Goal: Find specific page/section: Find specific page/section

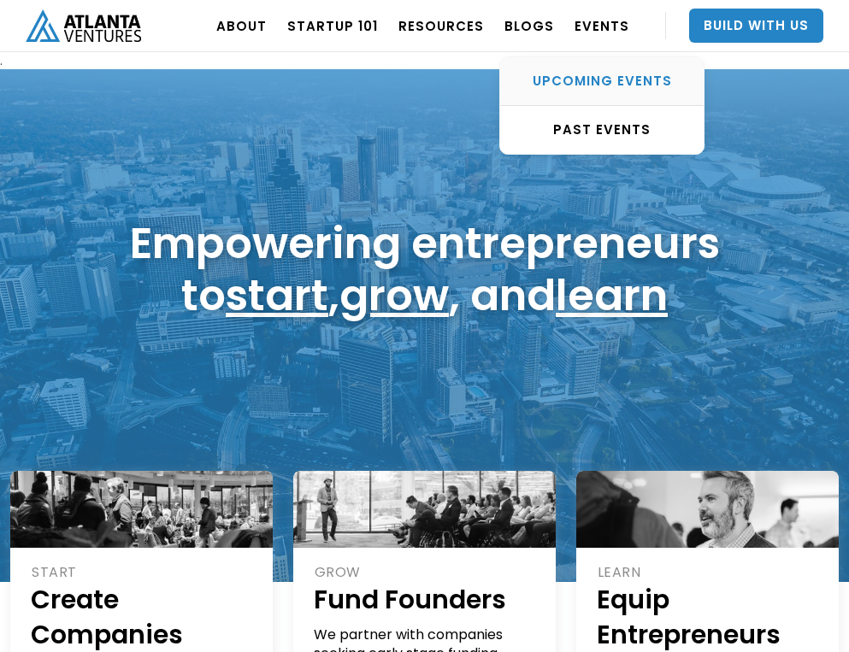
click at [620, 73] on div "UPCOMING EVENTS" at bounding box center [601, 81] width 203 height 17
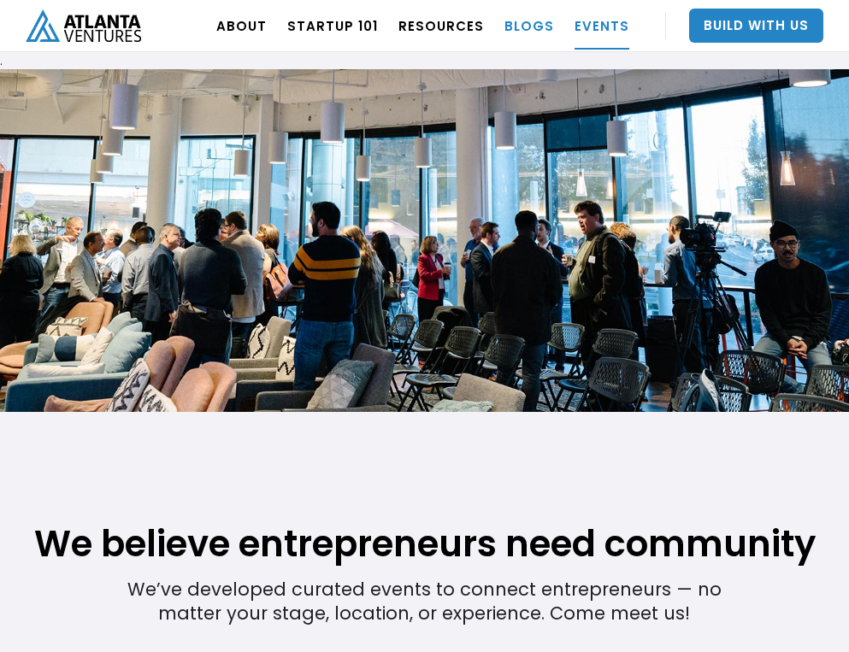
click at [526, 23] on link "BLOGS" at bounding box center [529, 26] width 50 height 48
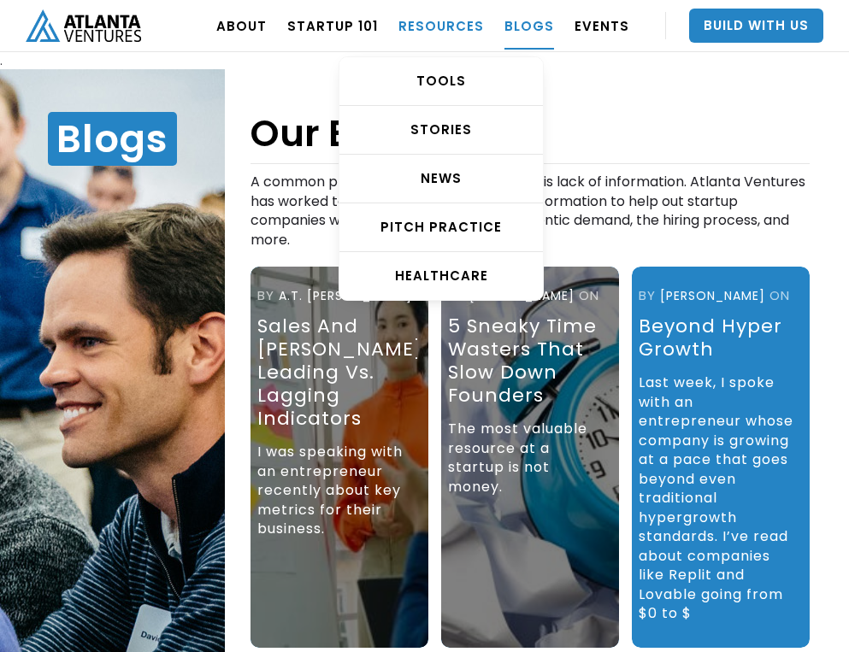
click at [455, 30] on link "RESOURCES" at bounding box center [440, 26] width 85 height 48
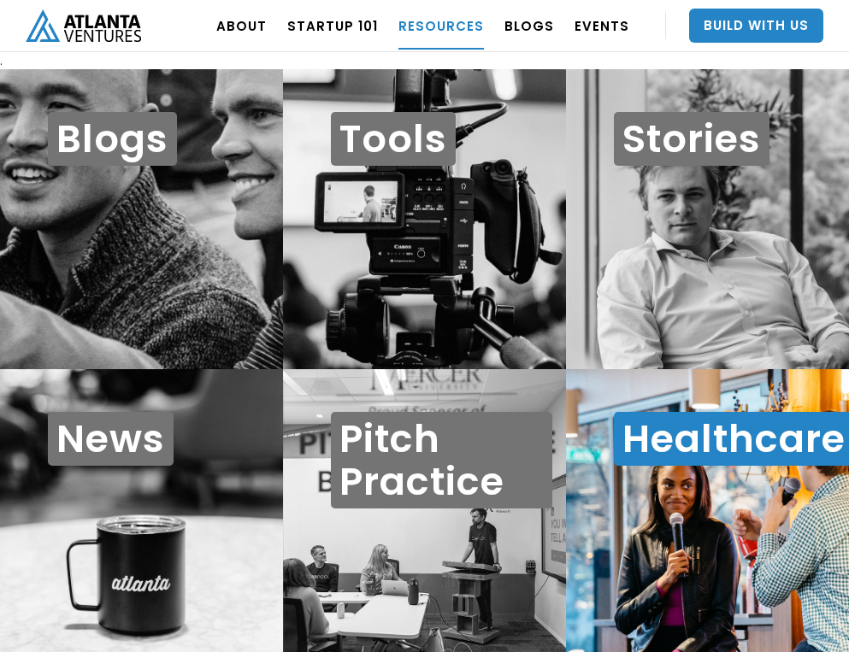
click at [673, 438] on h1 "Healthcare" at bounding box center [734, 439] width 240 height 54
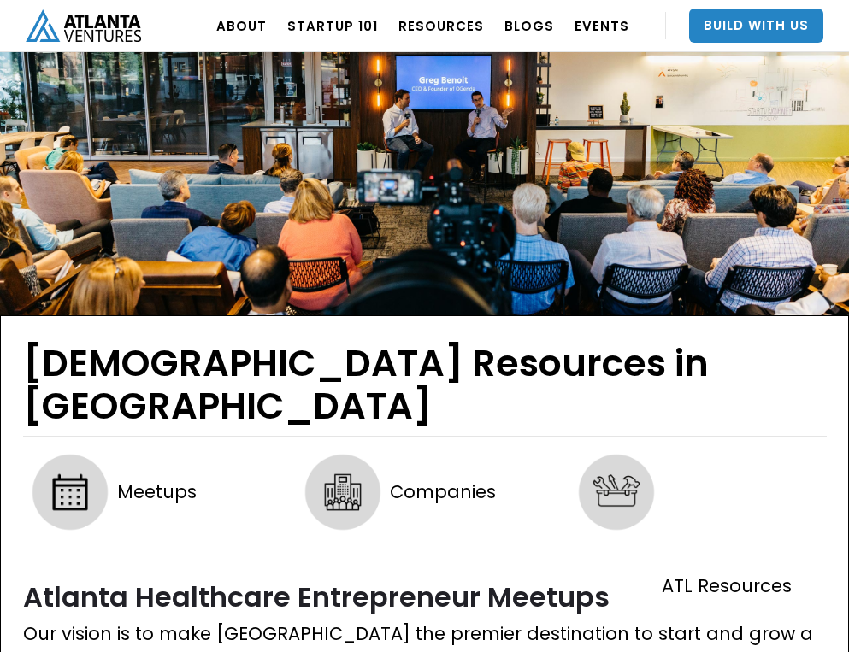
scroll to position [414, 0]
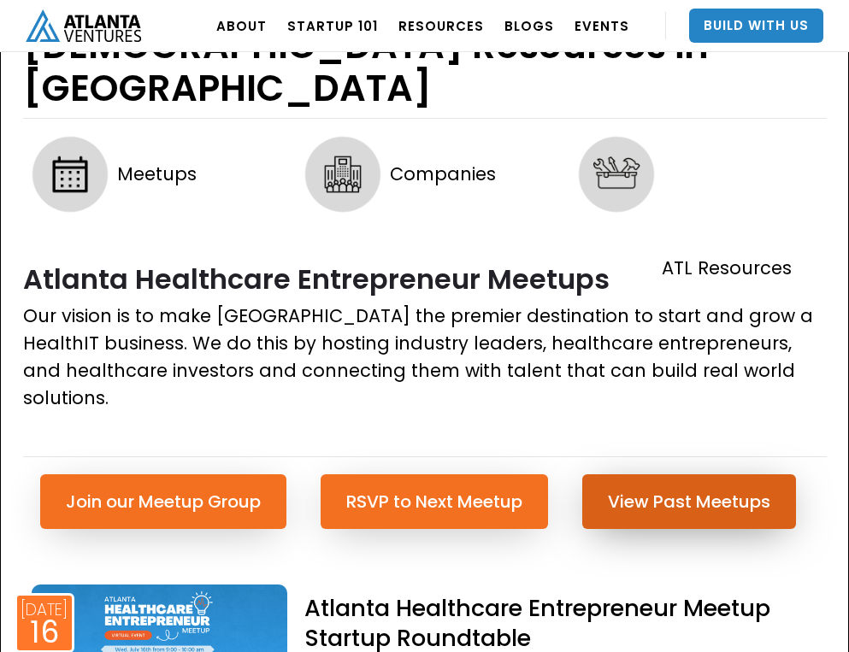
click at [738, 474] on link "View Past Meetups" at bounding box center [689, 501] width 214 height 55
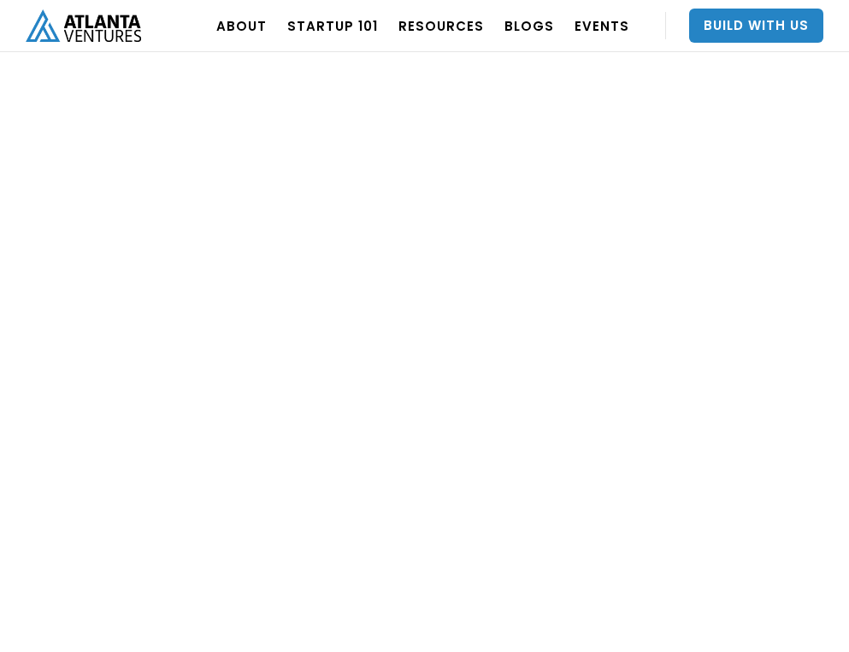
scroll to position [9928, 0]
